Goal: Task Accomplishment & Management: Complete application form

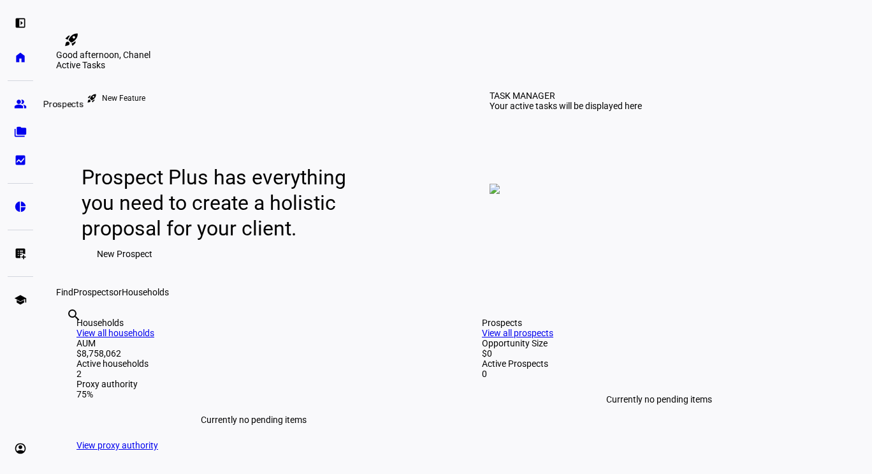
click at [9, 101] on link "group Prospects" at bounding box center [21, 104] width 26 height 26
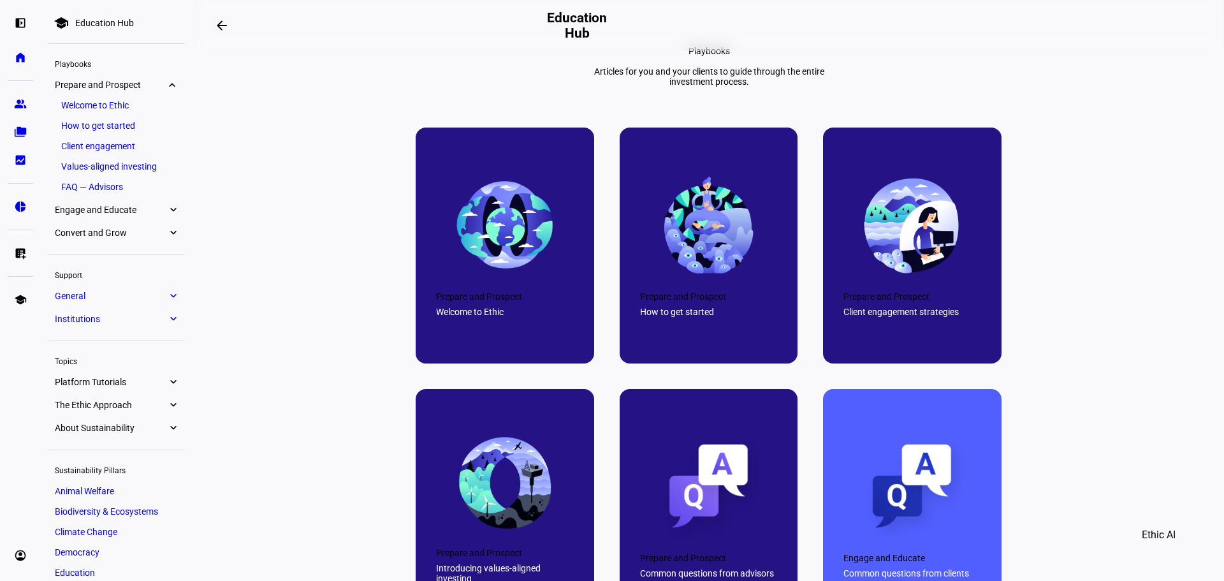
scroll to position [510, 0]
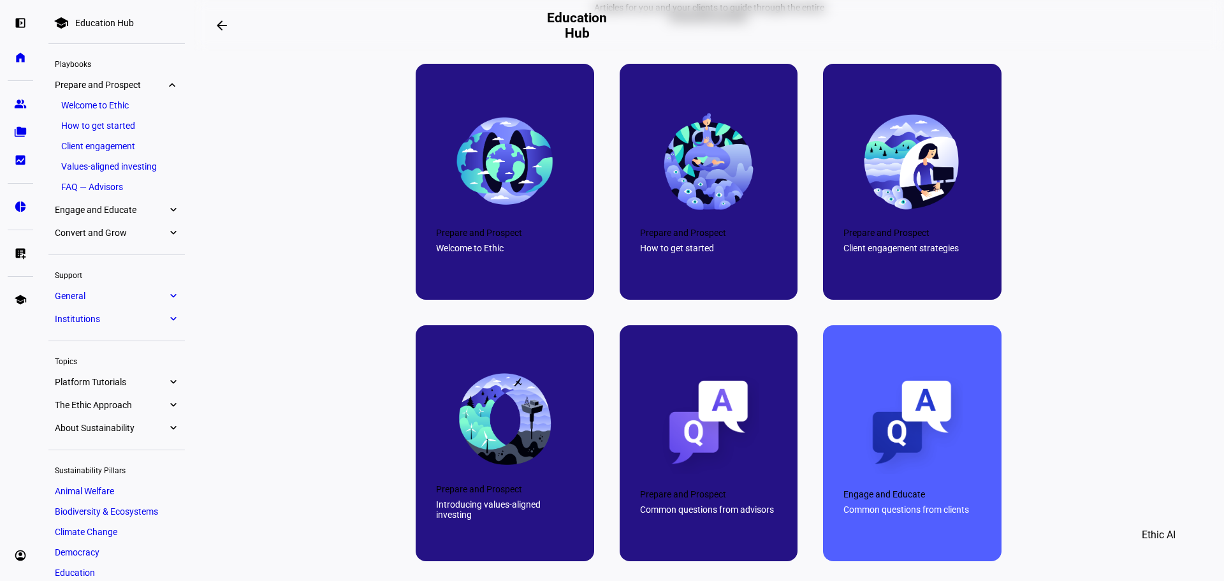
click at [682, 257] on div at bounding box center [709, 182] width 179 height 236
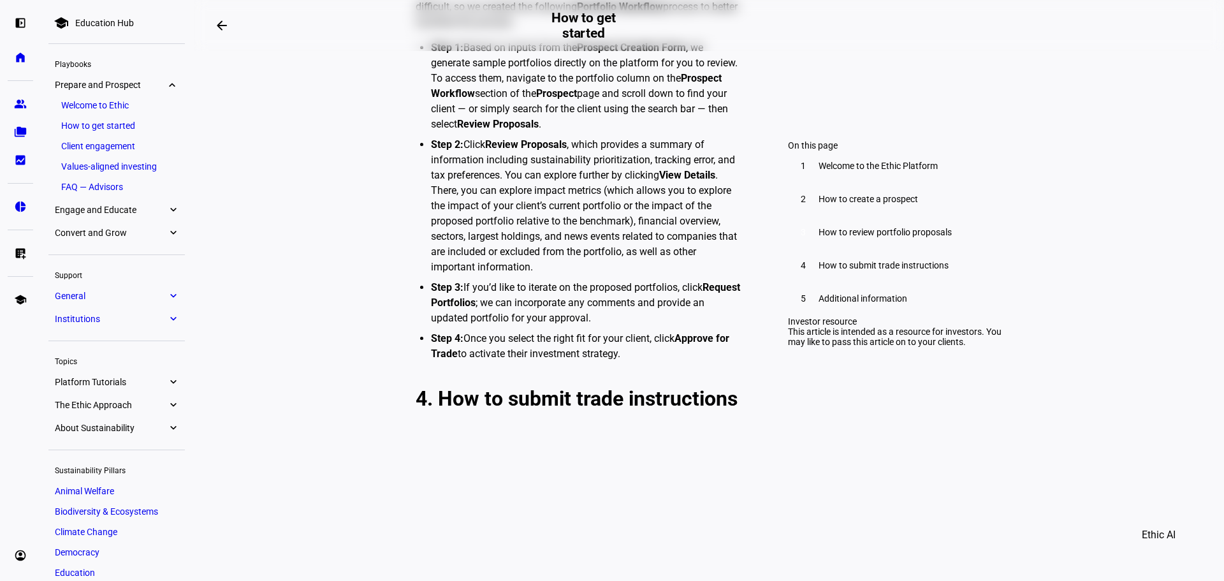
scroll to position [3763, 0]
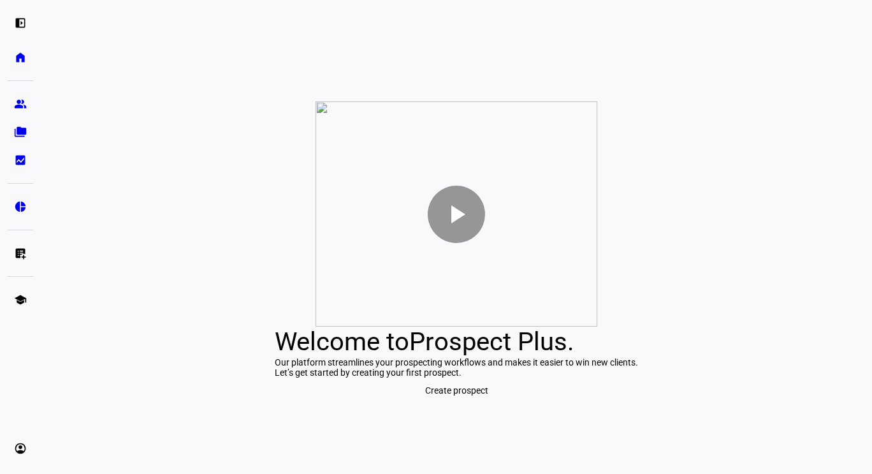
click at [437, 403] on span "Create prospect" at bounding box center [456, 391] width 63 height 26
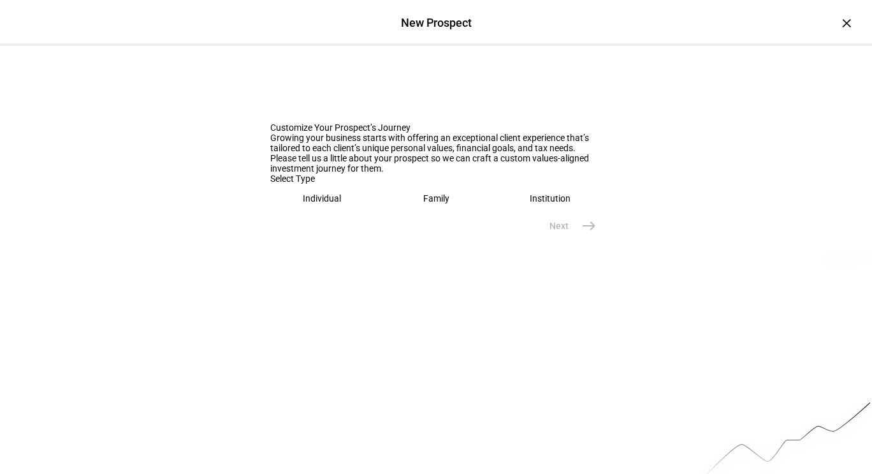
click at [327, 213] on eth-mega-radio-button "Individual" at bounding box center [322, 198] width 104 height 29
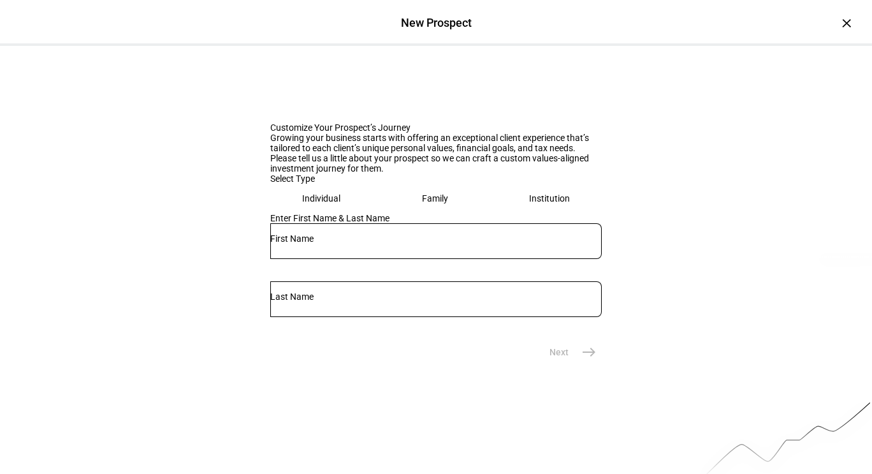
scroll to position [127, 0]
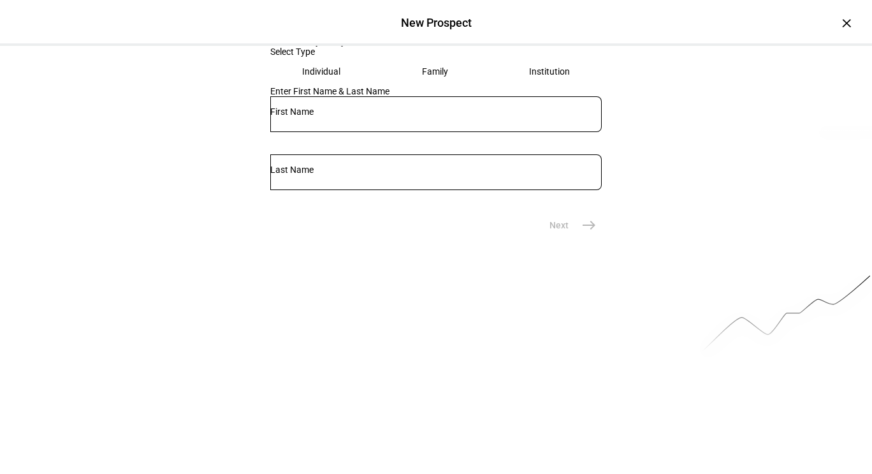
click at [322, 132] on div at bounding box center [436, 114] width 332 height 36
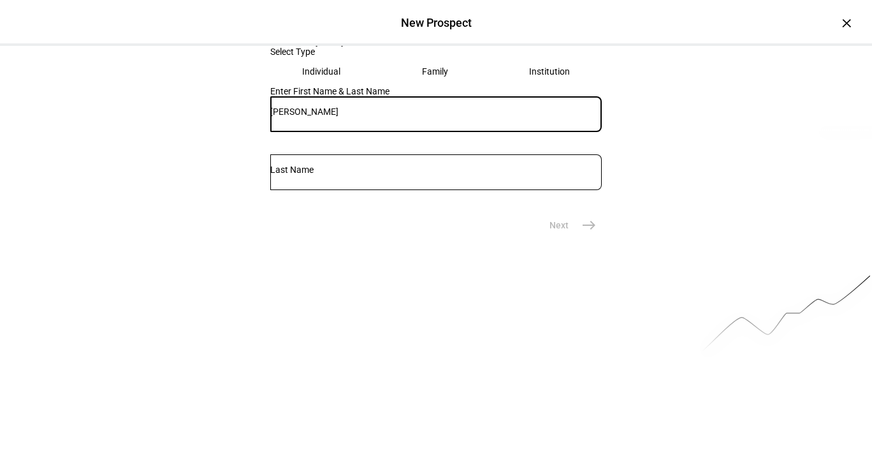
type input "Chris"
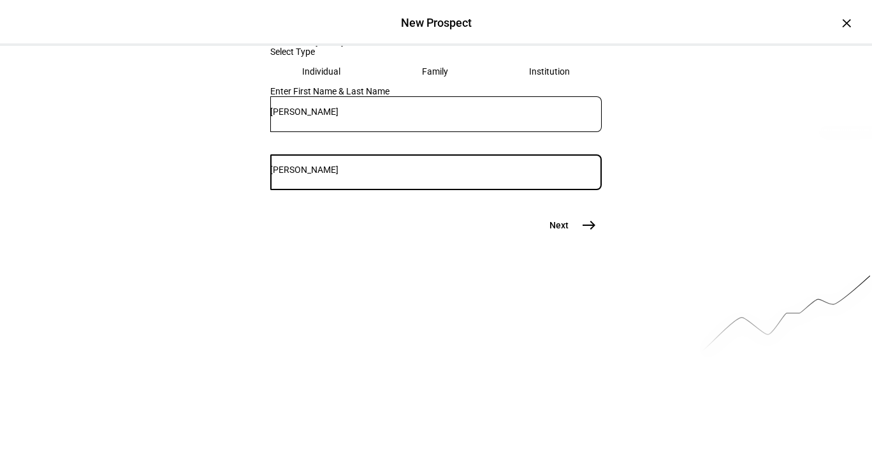
type input "Wu"
click at [577, 238] on span "east" at bounding box center [590, 225] width 26 height 26
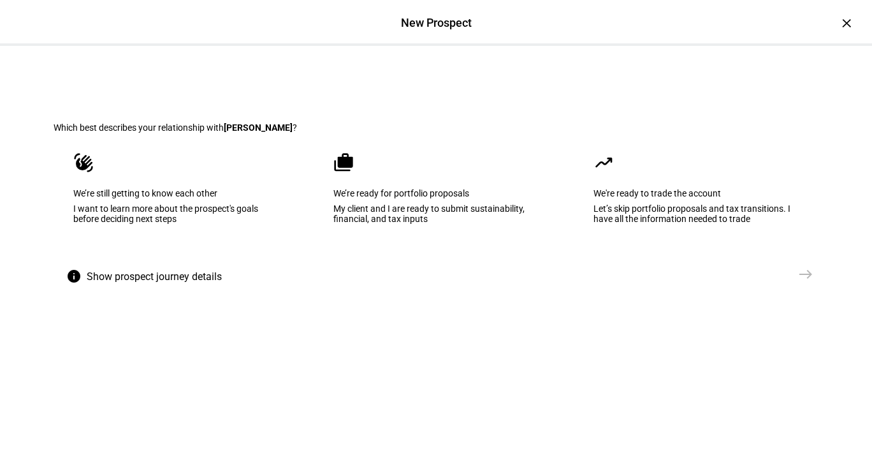
scroll to position [64, 0]
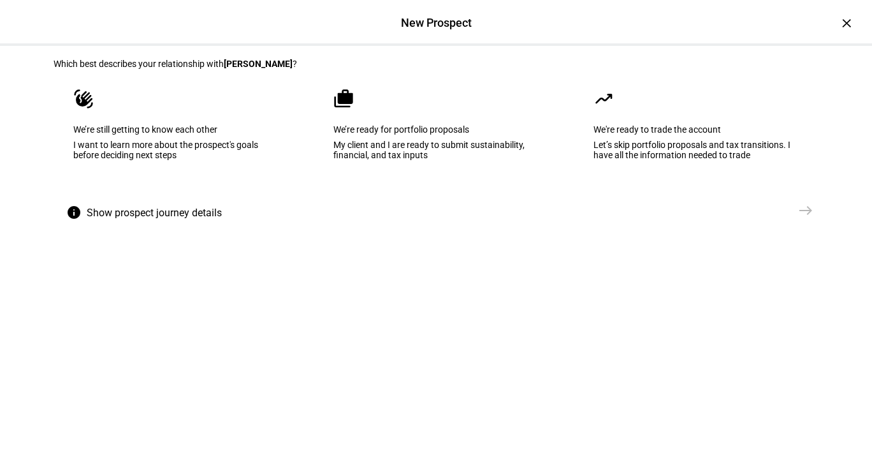
click at [392, 160] on div "My client and I are ready to submit sustainability, financial, and tax inputs" at bounding box center [436, 150] width 205 height 20
click at [812, 223] on span "east" at bounding box center [806, 211] width 26 height 26
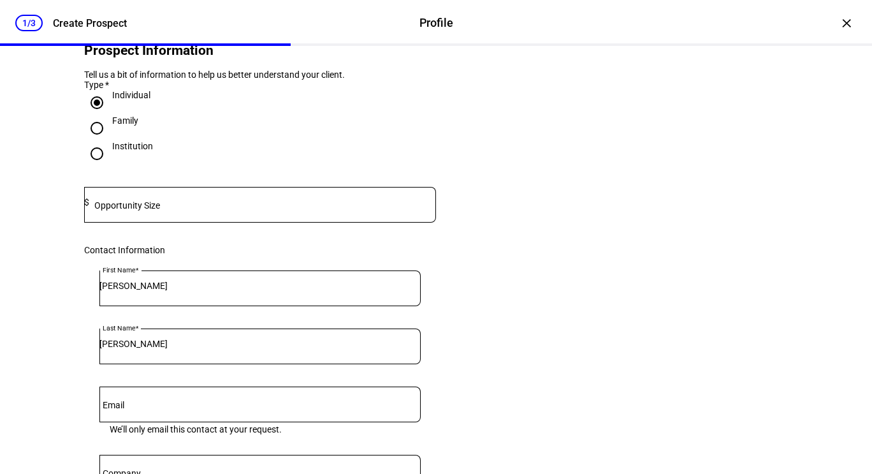
scroll to position [0, 0]
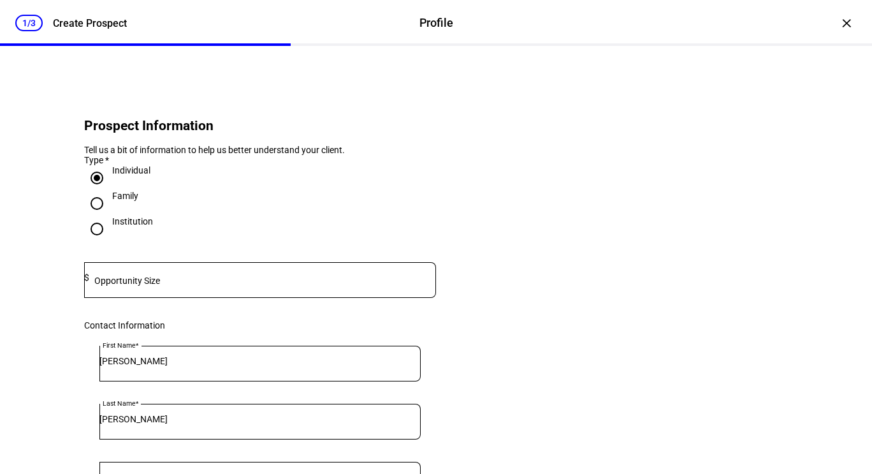
click at [117, 288] on div at bounding box center [262, 280] width 347 height 36
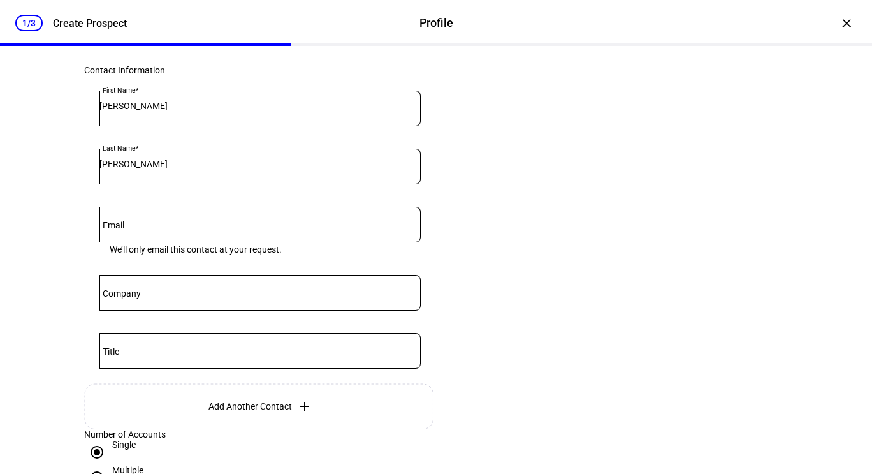
scroll to position [319, 0]
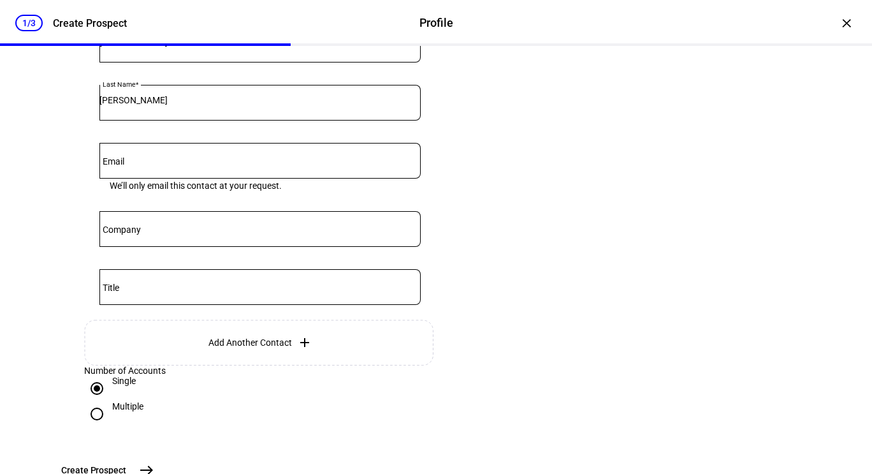
type input "1,434,000"
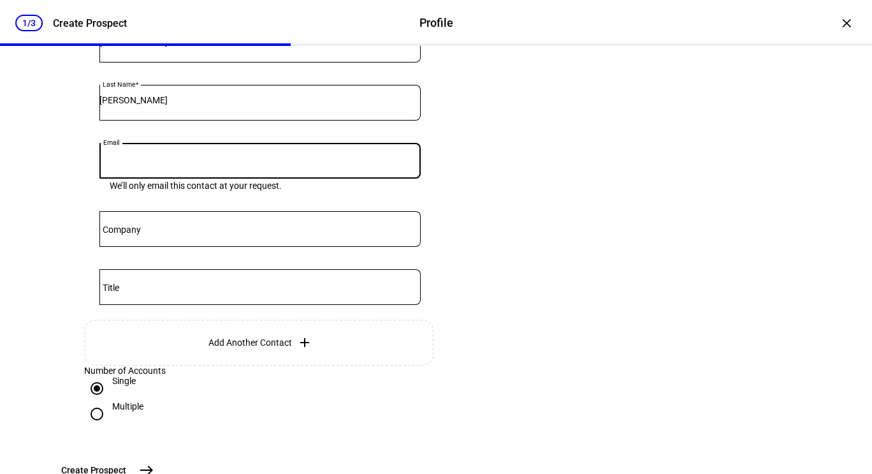
click at [281, 163] on input "Email" at bounding box center [259, 158] width 321 height 10
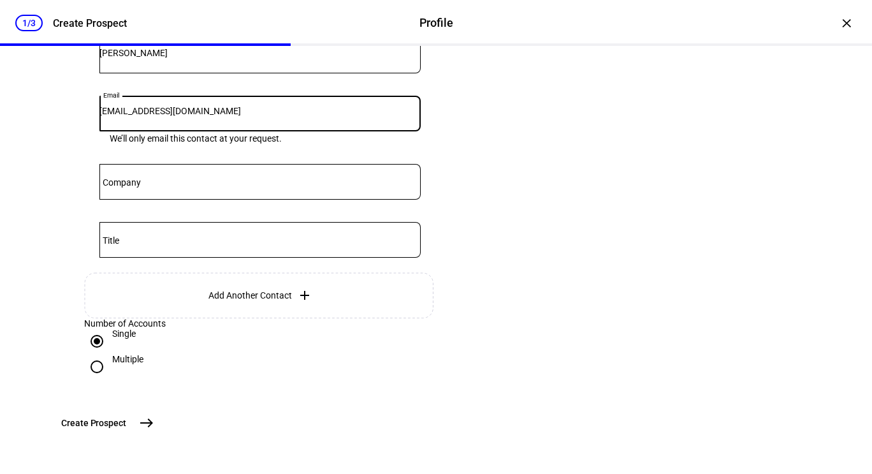
type input "chrislwu@gmail.com"
click at [517, 246] on eth-form-card "Prospect Information Tell us a bit of information to help us better understand …" at bounding box center [436, 60] width 765 height 700
click at [128, 354] on div "Multiple" at bounding box center [127, 359] width 31 height 10
click at [110, 354] on input "Multiple" at bounding box center [97, 367] width 26 height 26
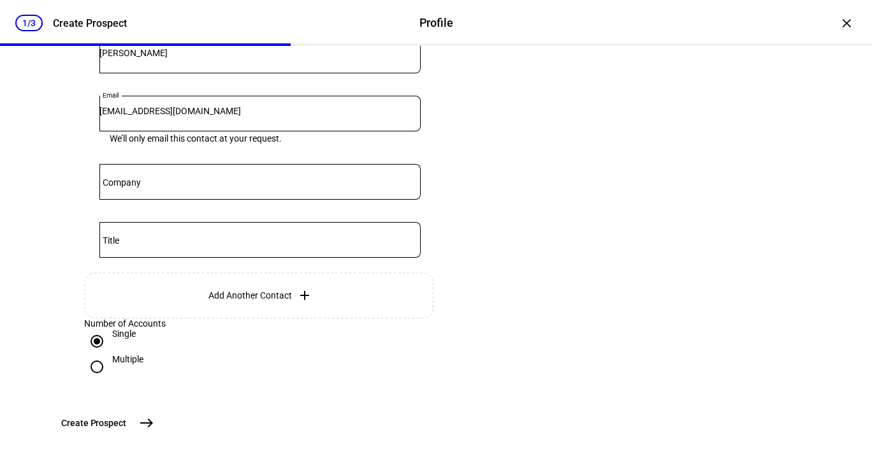
radio input "true"
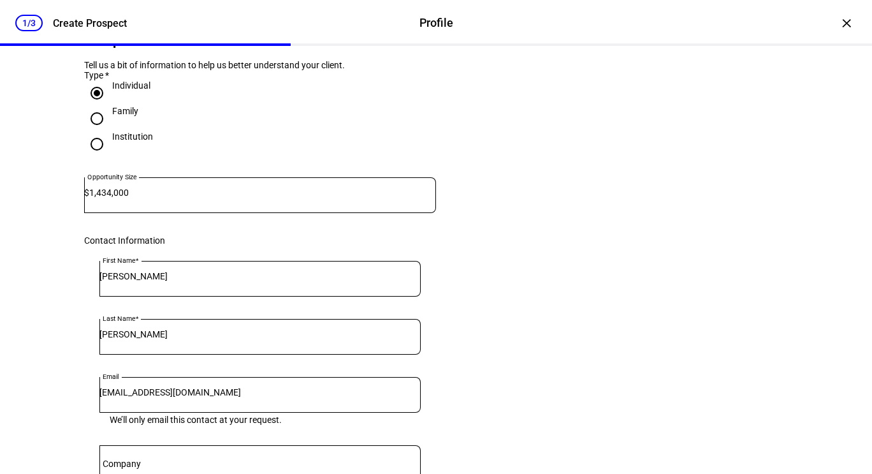
scroll to position [0, 0]
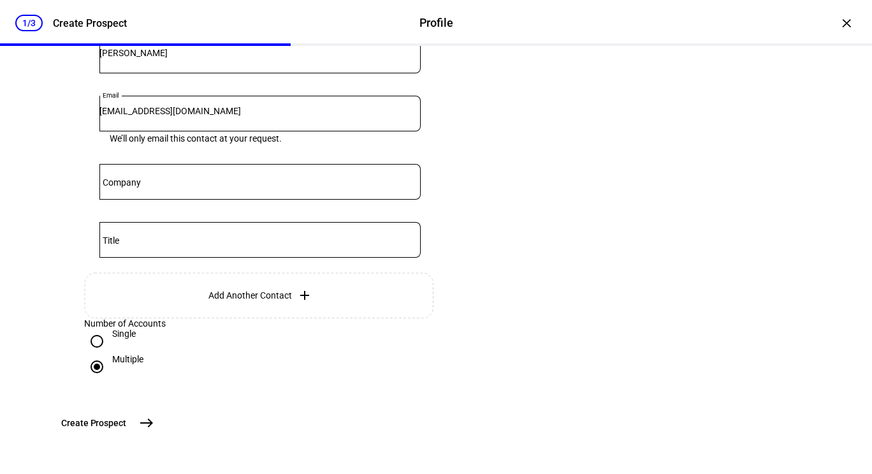
click at [126, 417] on span "Create Prospect" at bounding box center [93, 422] width 65 height 13
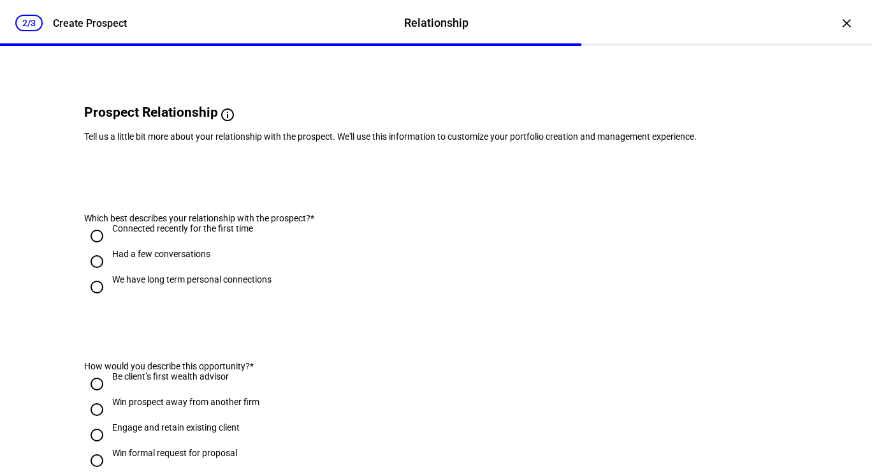
scroll to position [128, 0]
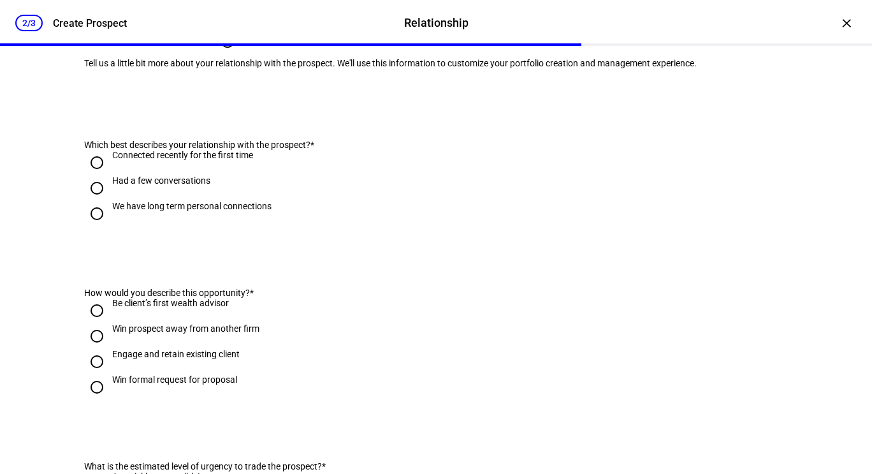
click at [194, 211] on div "We have long term personal connections" at bounding box center [191, 206] width 159 height 10
click at [110, 226] on input "We have long term personal connections" at bounding box center [97, 214] width 26 height 26
radio input "true"
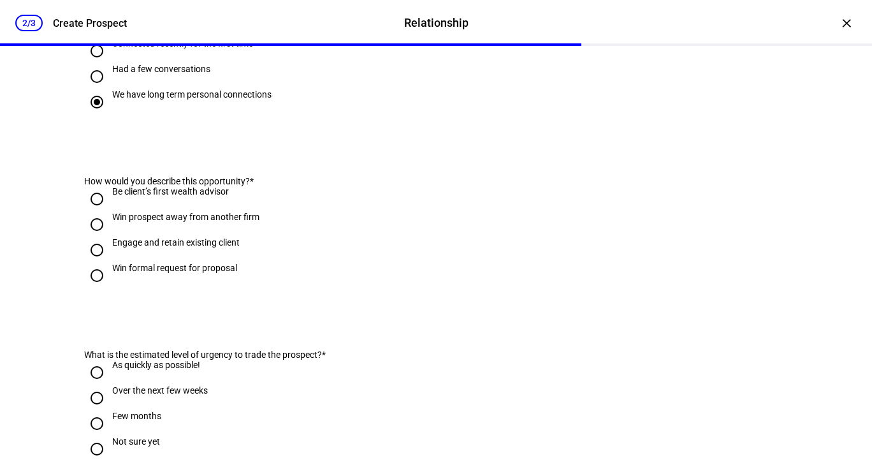
scroll to position [255, 0]
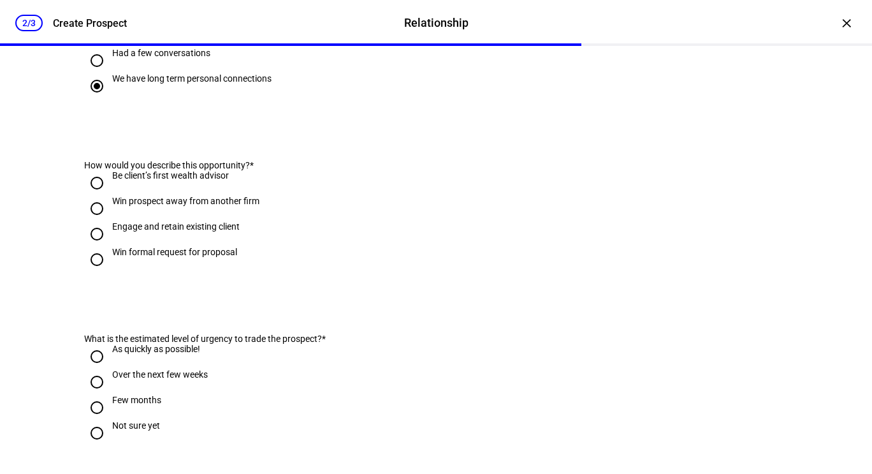
click at [223, 231] on div "Engage and retain existing client" at bounding box center [176, 226] width 128 height 10
click at [110, 247] on input "Engage and retain existing client" at bounding box center [97, 234] width 26 height 26
radio input "true"
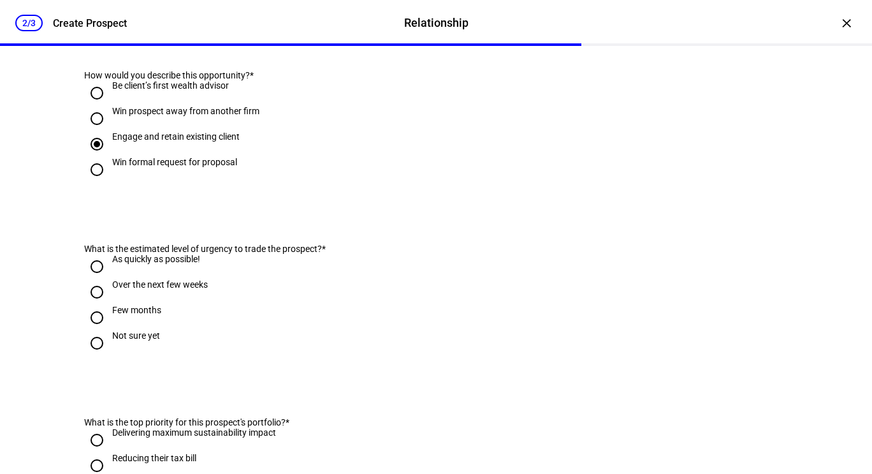
scroll to position [383, 0]
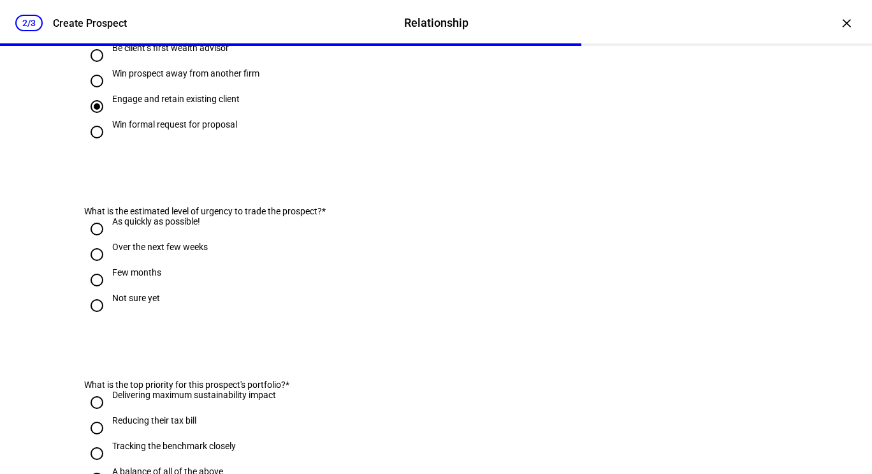
click at [147, 277] on div "Few months" at bounding box center [136, 272] width 49 height 10
click at [110, 293] on input "Few months" at bounding box center [97, 280] width 26 height 26
radio input "true"
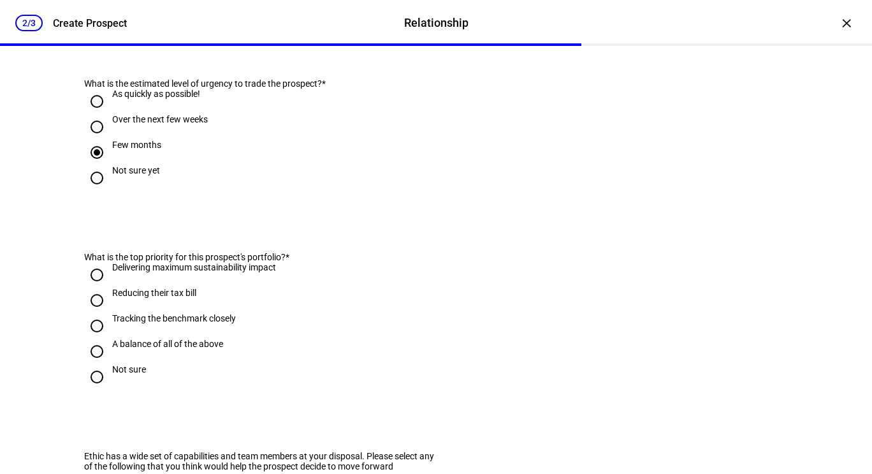
scroll to position [574, 0]
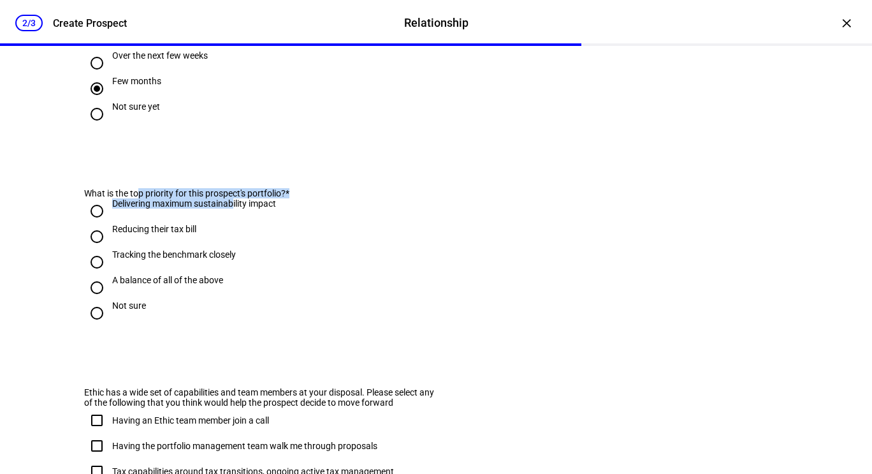
drag, startPoint x: 133, startPoint y: 229, endPoint x: 225, endPoint y: 243, distance: 93.5
click at [225, 243] on div "What is the top priority for this prospect's portfolio? * Delivering maximum su…" at bounding box center [260, 257] width 352 height 138
click at [322, 346] on eth-form-card "What is the top priority for this prospect's portfolio? * Delivering maximum su…" at bounding box center [436, 252] width 765 height 189
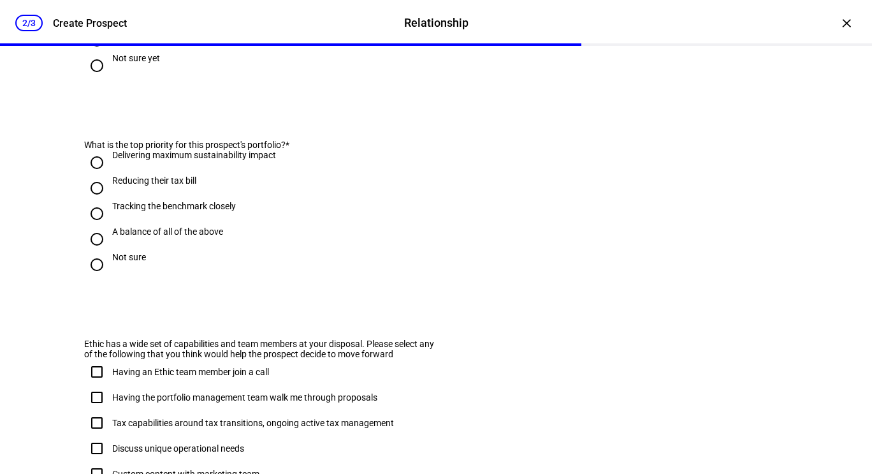
scroll to position [638, 0]
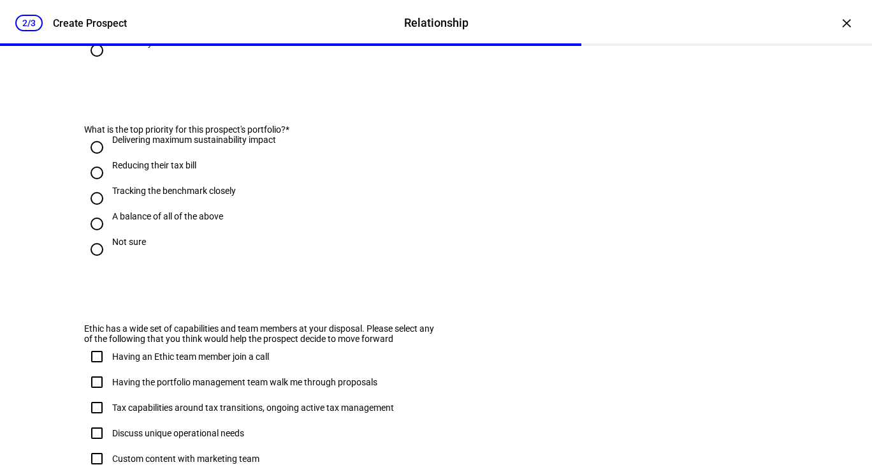
click at [195, 221] on div "A balance of all of the above" at bounding box center [167, 216] width 111 height 10
click at [110, 237] on input "A balance of all of the above" at bounding box center [97, 224] width 26 height 26
radio input "true"
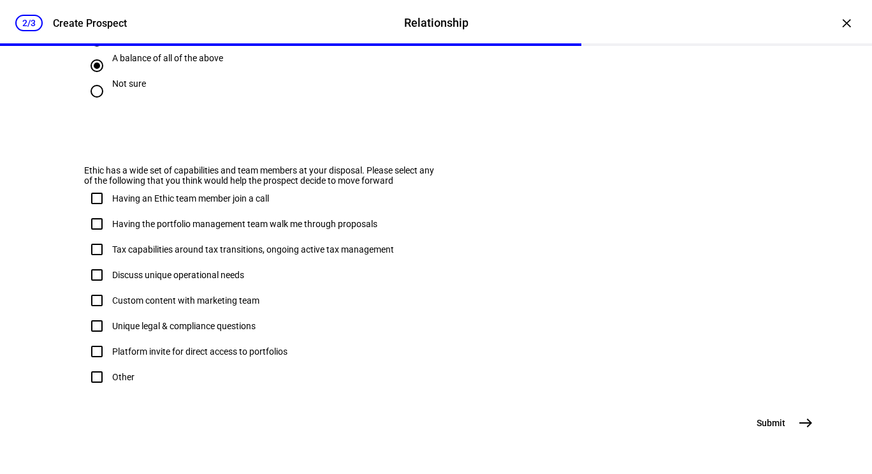
scroll to position [863, 0]
click at [167, 193] on div "Having an Ethic team member join a call" at bounding box center [190, 198] width 157 height 10
click at [110, 186] on input "Having an Ethic team member join a call" at bounding box center [97, 199] width 26 height 26
checkbox input "true"
click at [174, 219] on div "Having the portfolio management team walk me through proposals" at bounding box center [244, 224] width 265 height 10
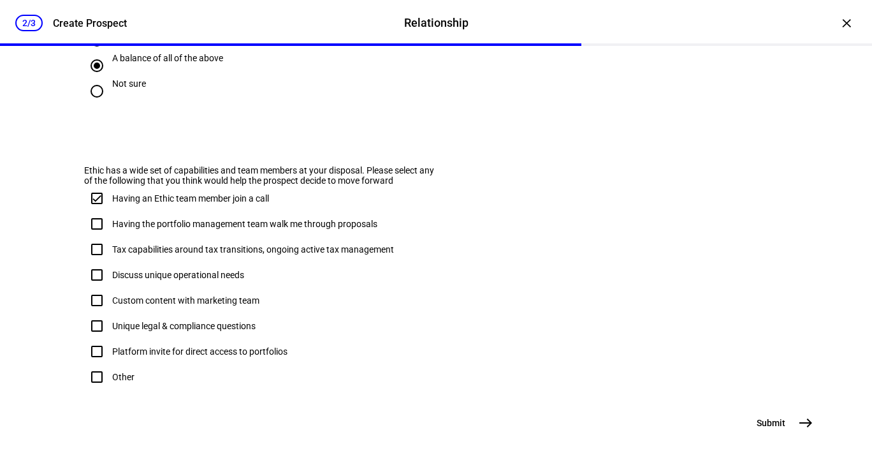
click at [110, 211] on input "Having the portfolio management team walk me through proposals" at bounding box center [97, 224] width 26 height 26
checkbox input "true"
click at [809, 432] on span "east" at bounding box center [806, 423] width 26 height 26
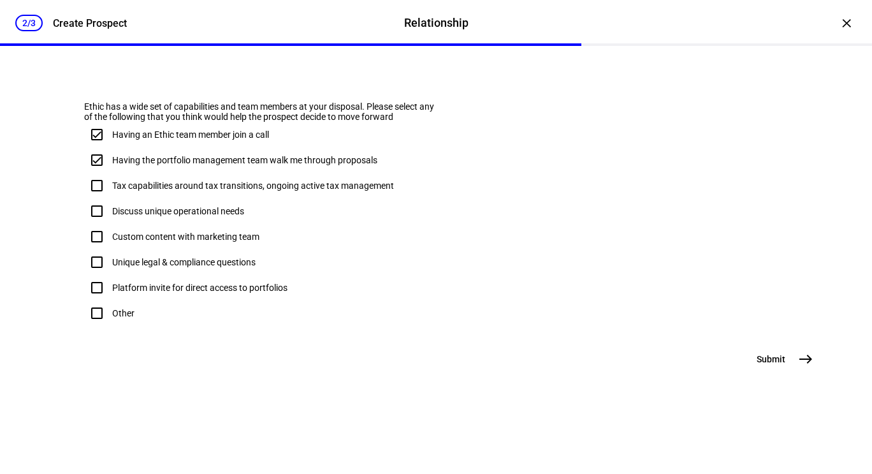
scroll to position [0, 0]
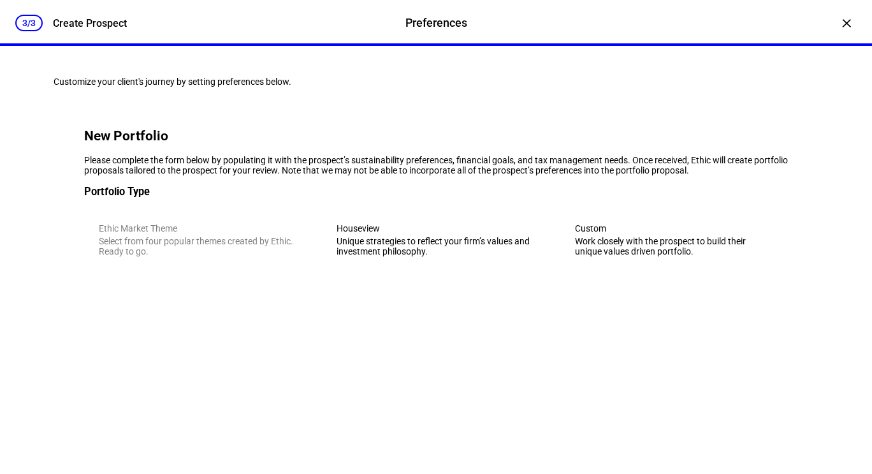
click at [606, 256] on div "Work closely with the prospect to build their unique values driven portfolio." at bounding box center [674, 246] width 198 height 20
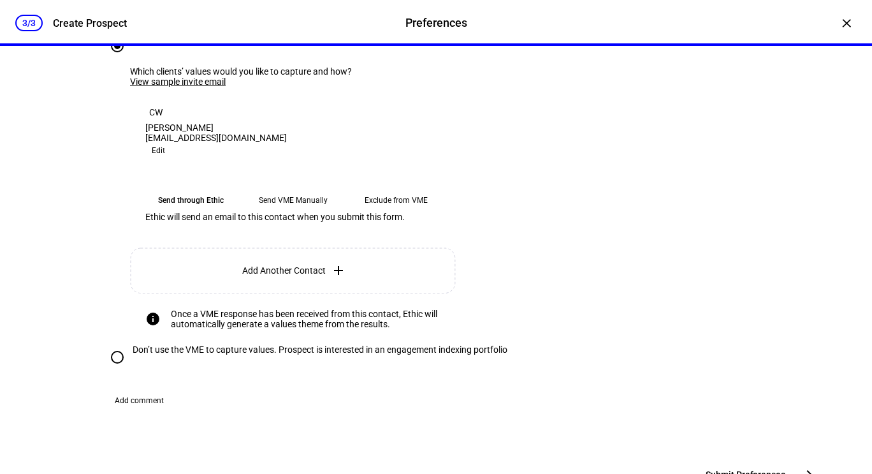
scroll to position [319, 0]
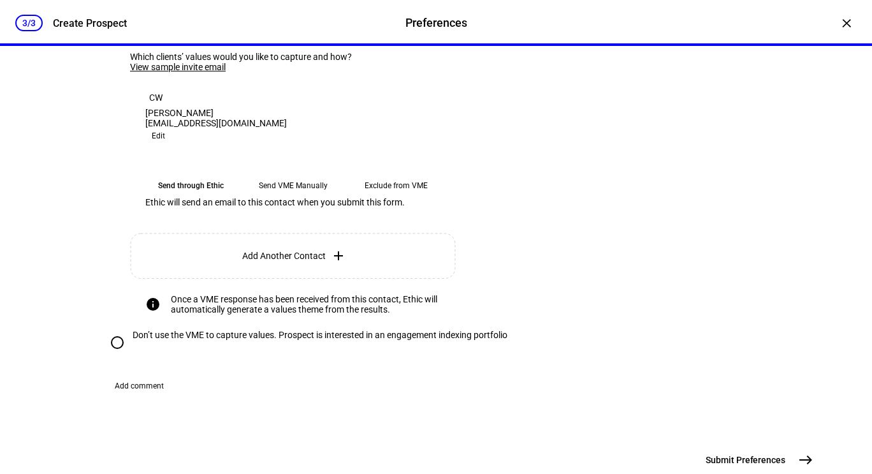
click at [305, 197] on eth-mega-radio-button "Send VME Manually" at bounding box center [293, 185] width 92 height 23
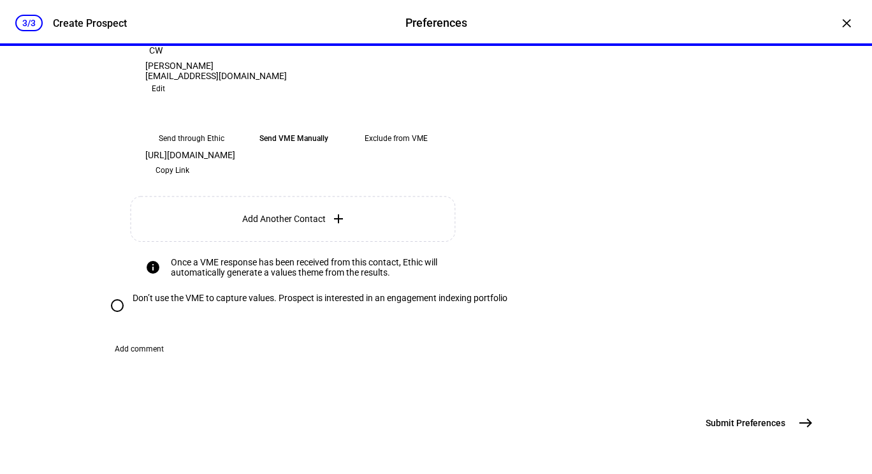
scroll to position [574, 0]
click at [291, 301] on div "Don’t use the VME to capture values. Prospect is interested in an engagement in…" at bounding box center [320, 298] width 375 height 10
click at [130, 301] on input "Don’t use the VME to capture values. Prospect is interested in an engagement in…" at bounding box center [118, 306] width 26 height 26
radio input "true"
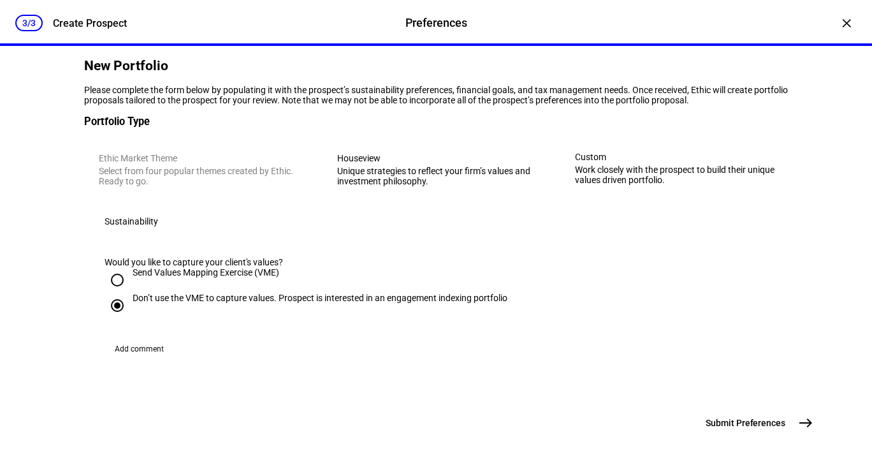
scroll to position [254, 0]
click at [763, 419] on span "Submit Preferences" at bounding box center [746, 422] width 80 height 13
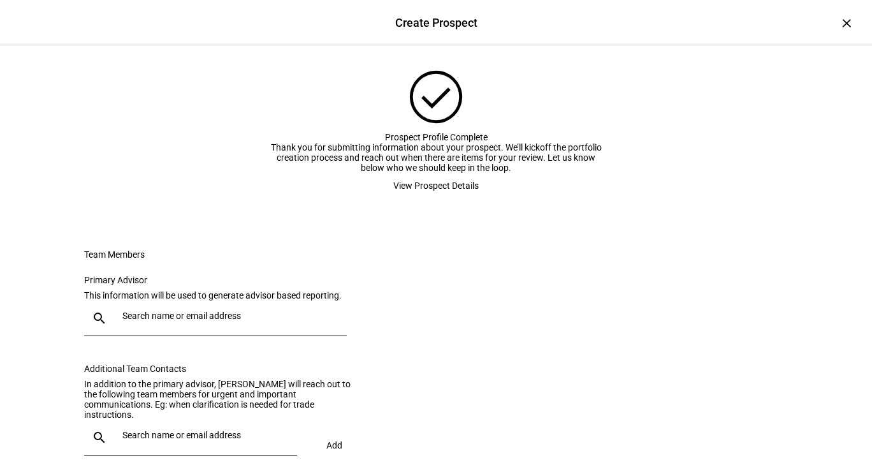
scroll to position [0, 0]
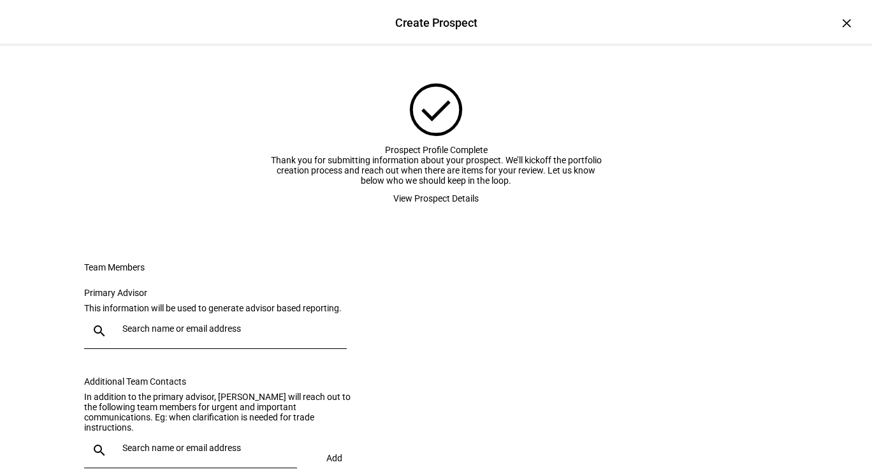
click at [457, 211] on span "View Prospect Details" at bounding box center [435, 199] width 85 height 26
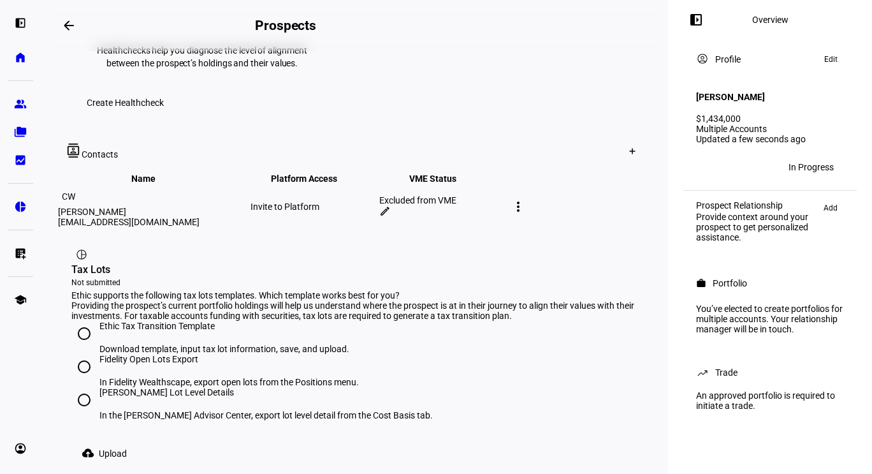
scroll to position [707, 0]
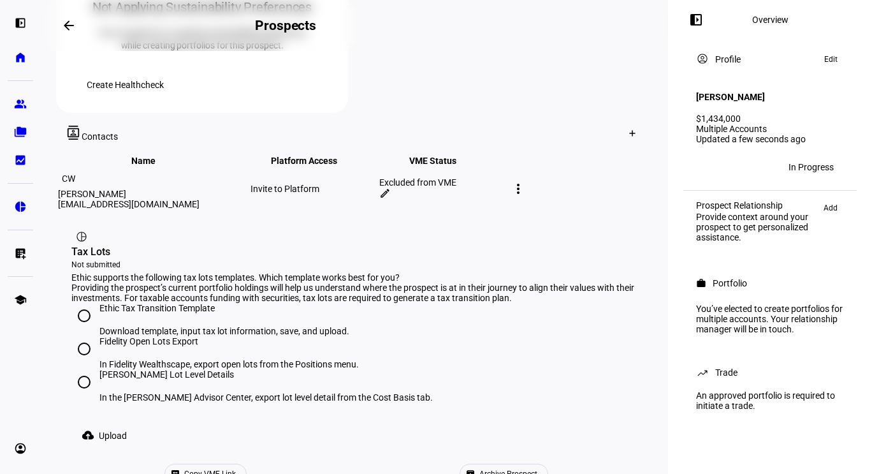
click at [173, 369] on div "Schwab Lot Level Details" at bounding box center [266, 374] width 334 height 10
click at [97, 369] on input "Schwab Lot Level Details In the Schwab Advisor Center, export lot level detail …" at bounding box center [84, 382] width 26 height 26
radio input "true"
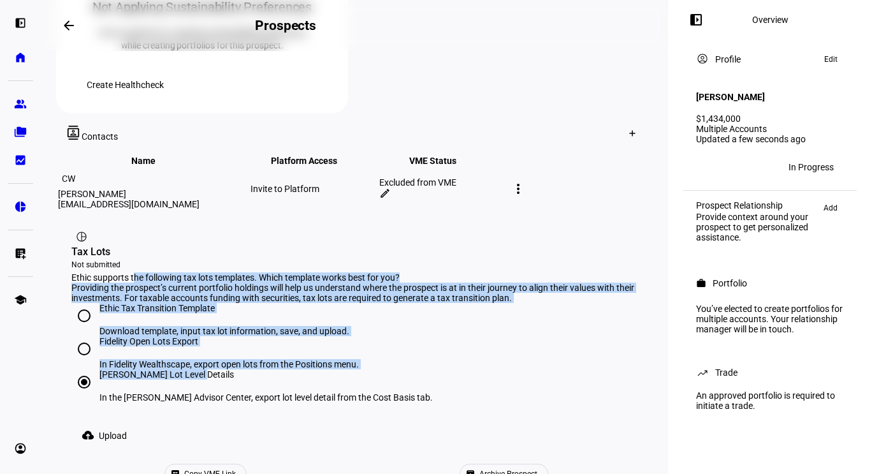
drag, startPoint x: 136, startPoint y: 112, endPoint x: 238, endPoint y: 232, distance: 157.5
click at [238, 272] on plt-upload-tax-lots "Ethic supports the following tax lots templates. Which template works best for …" at bounding box center [354, 360] width 566 height 176
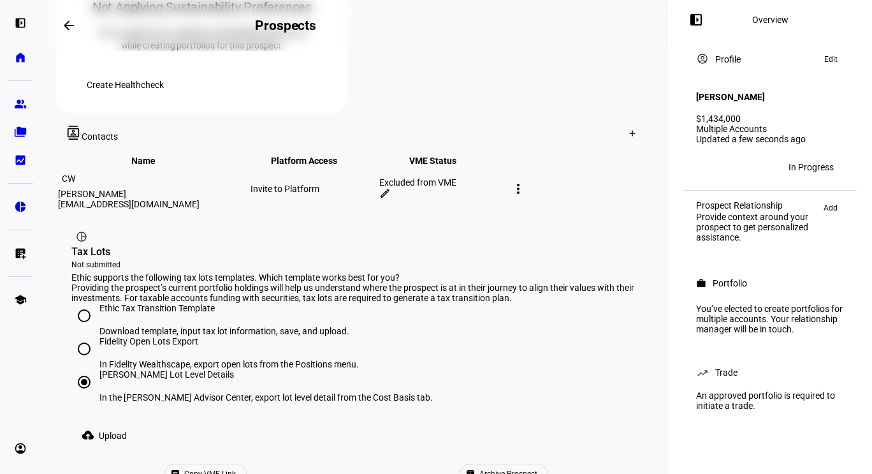
click at [254, 423] on div "cloud_upload Upload" at bounding box center [354, 436] width 566 height 26
drag, startPoint x: 137, startPoint y: 256, endPoint x: 367, endPoint y: 264, distance: 229.7
click at [367, 303] on eth-radio-group "Ethic Tax Transition Template Download template, input tax lot information, sav…" at bounding box center [354, 363] width 566 height 120
click at [124, 423] on span "Upload" at bounding box center [113, 436] width 28 height 26
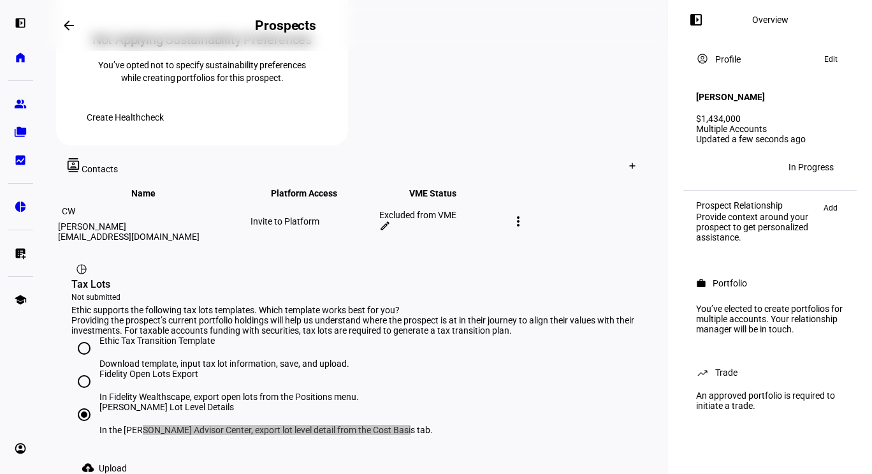
scroll to position [702, 0]
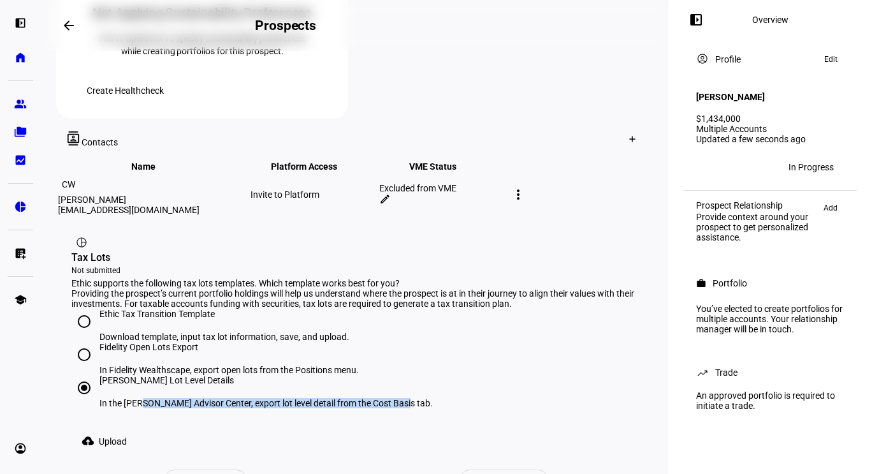
click at [110, 429] on span "Upload" at bounding box center [113, 442] width 28 height 26
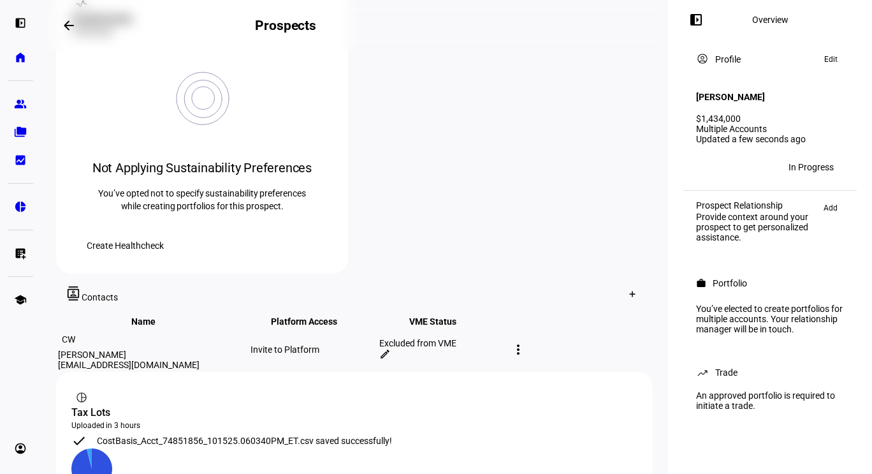
scroll to position [531, 0]
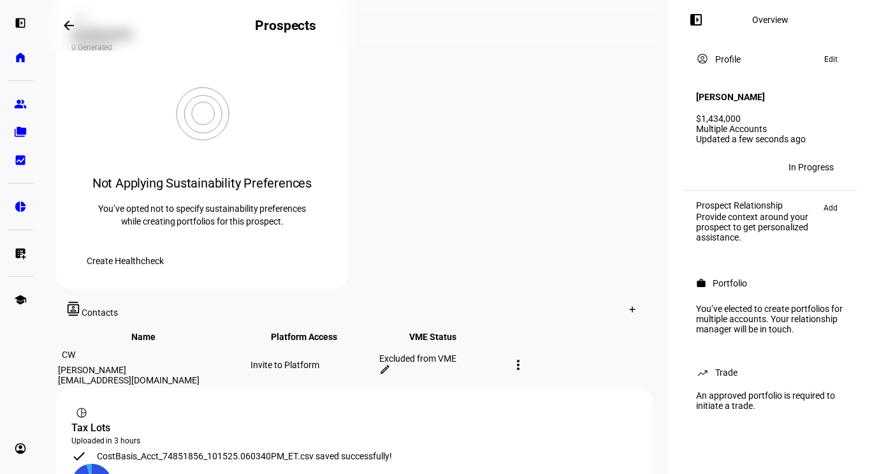
click at [529, 355] on div "more_vert" at bounding box center [518, 365] width 20 height 20
click at [117, 403] on div at bounding box center [436, 237] width 872 height 474
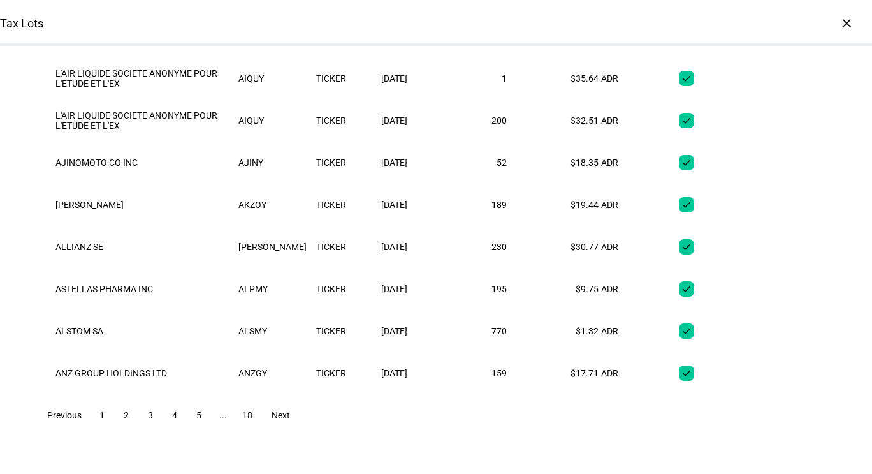
scroll to position [0, 0]
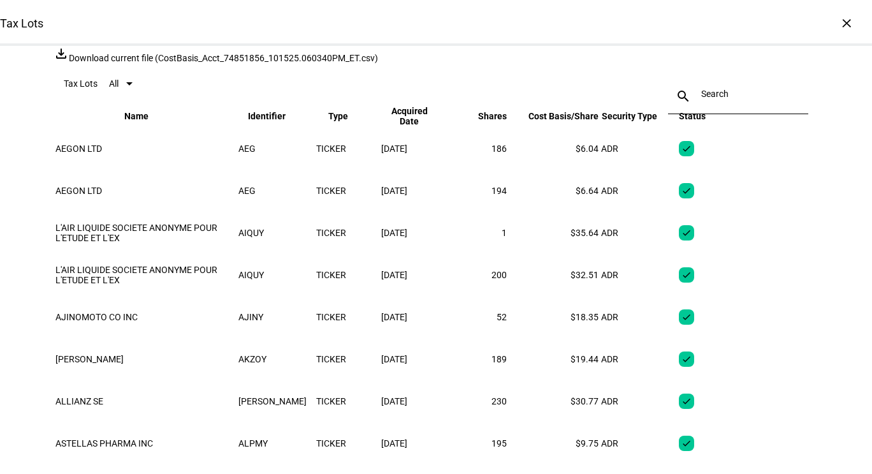
click at [841, 27] on div "×" at bounding box center [847, 23] width 20 height 20
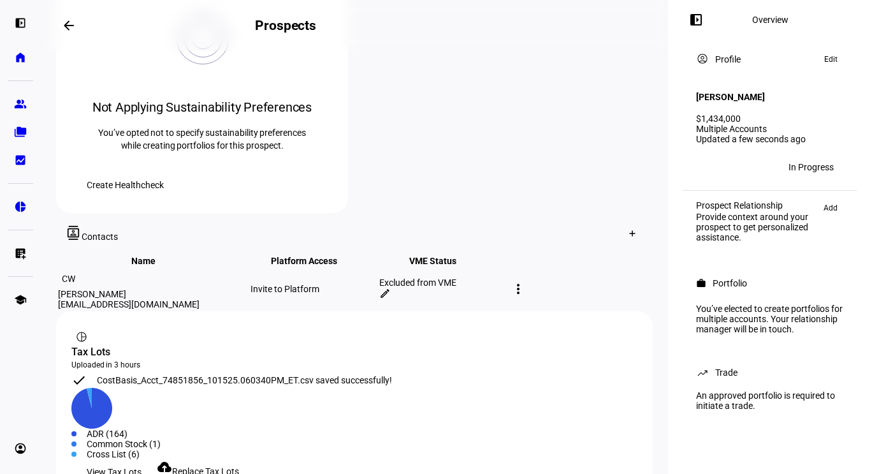
scroll to position [595, 0]
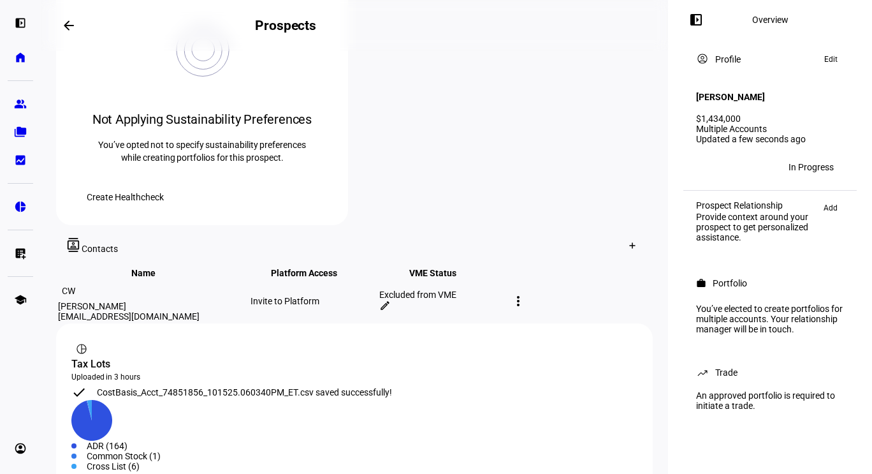
click at [526, 293] on mat-icon "more_vert" at bounding box center [518, 300] width 15 height 15
click at [353, 368] on div at bounding box center [436, 237] width 872 height 474
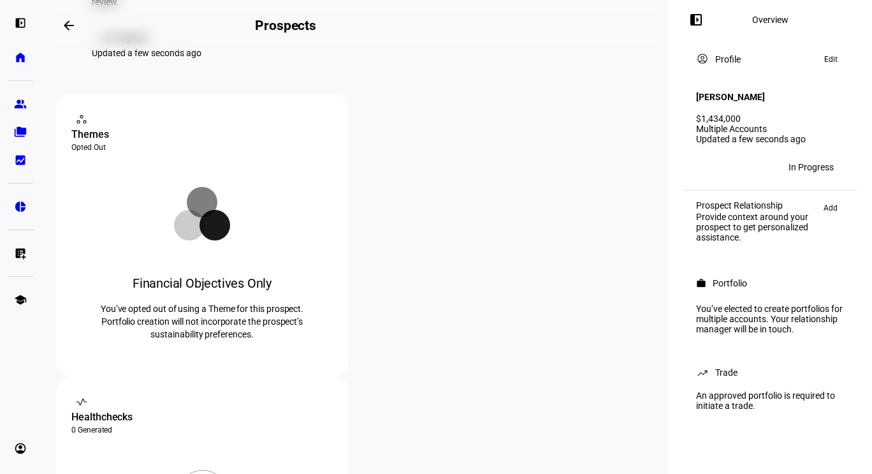
scroll to position [0, 0]
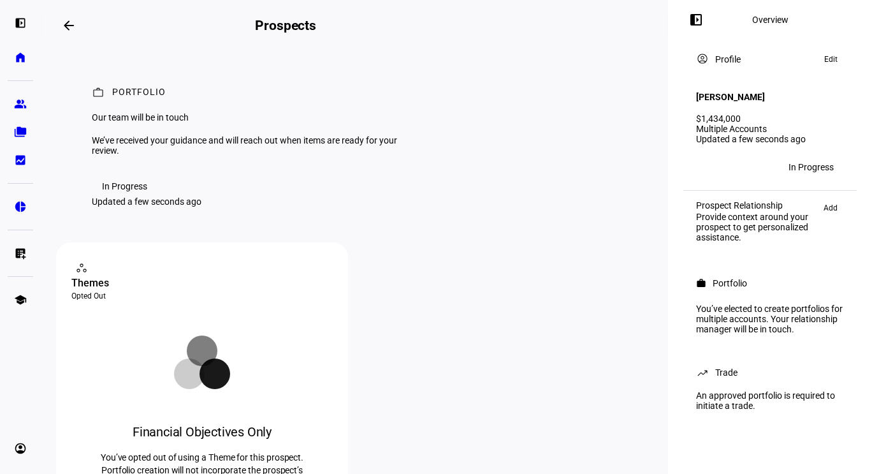
click at [744, 288] on div "Portfolio" at bounding box center [730, 283] width 34 height 10
click at [25, 115] on link "group Prospects" at bounding box center [21, 104] width 26 height 26
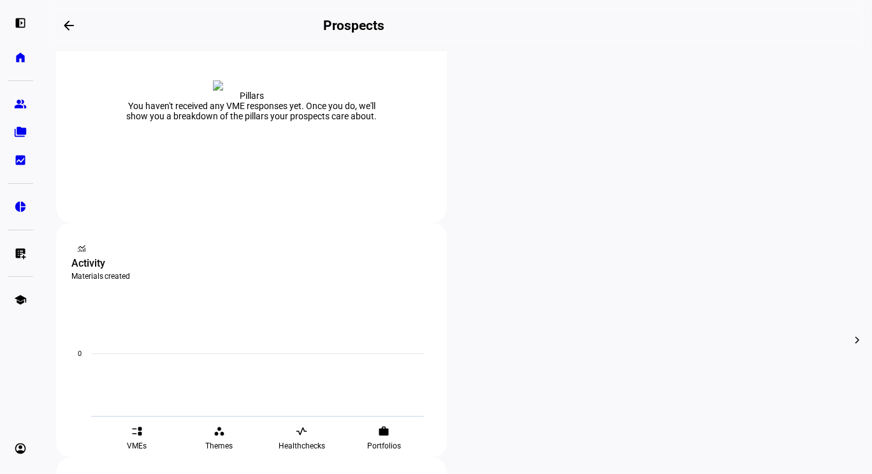
scroll to position [383, 0]
